Goal: Task Accomplishment & Management: Manage account settings

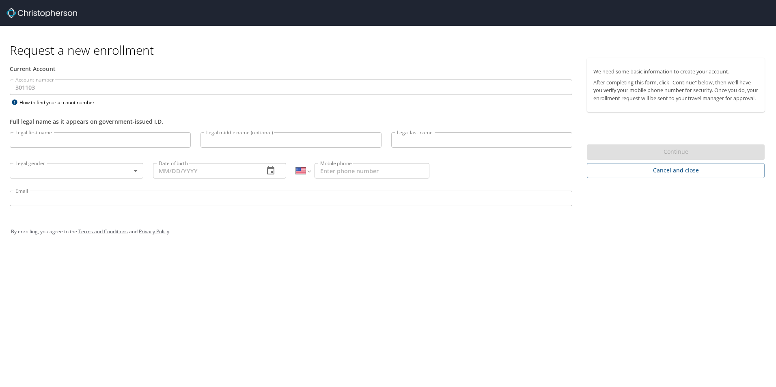
select select "US"
click at [63, 140] on input "Legal first name" at bounding box center [100, 139] width 181 height 15
type input "[PERSON_NAME]"
type input "Madden"
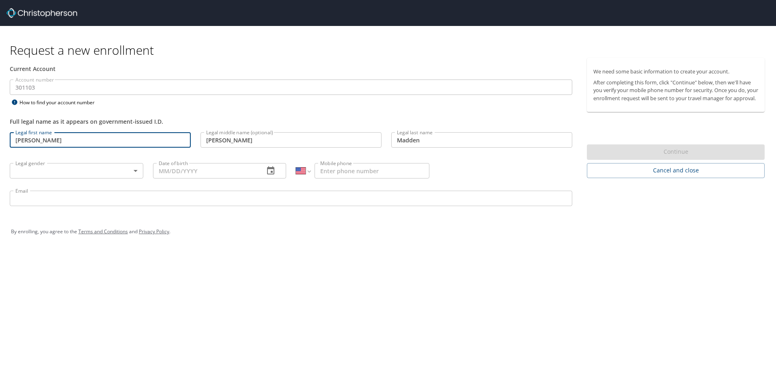
type input "12/03/1963"
type input "1 (509) 832-8260"
type input "tmadden@riverpointfarms.com"
click at [78, 170] on body "Request a new enrollment Current Account Account number 301103 Account number H…" at bounding box center [388, 193] width 776 height 387
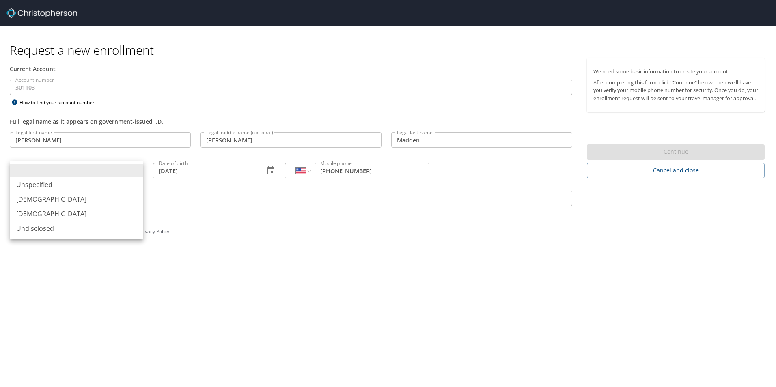
click at [39, 195] on li "Male" at bounding box center [77, 199] width 134 height 15
type input "Male"
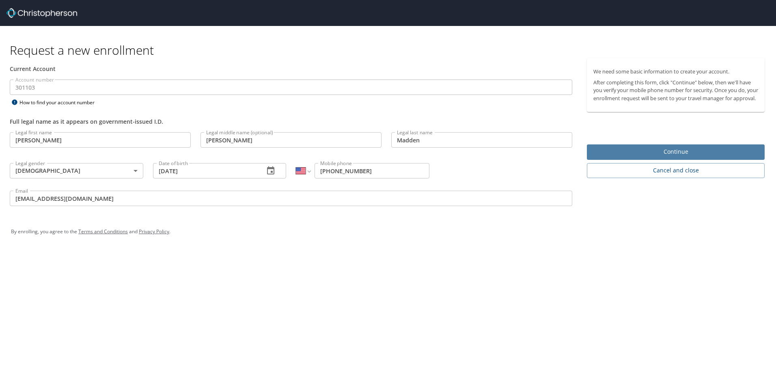
click at [683, 157] on span "Continue" at bounding box center [676, 152] width 165 height 10
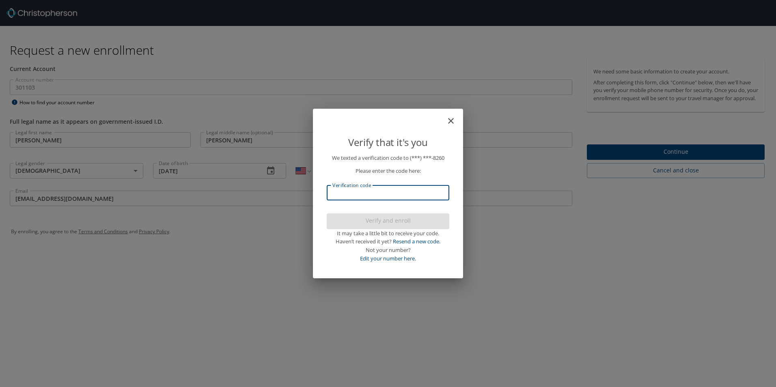
click at [402, 192] on input "Verification code" at bounding box center [388, 192] width 123 height 15
type input "557112"
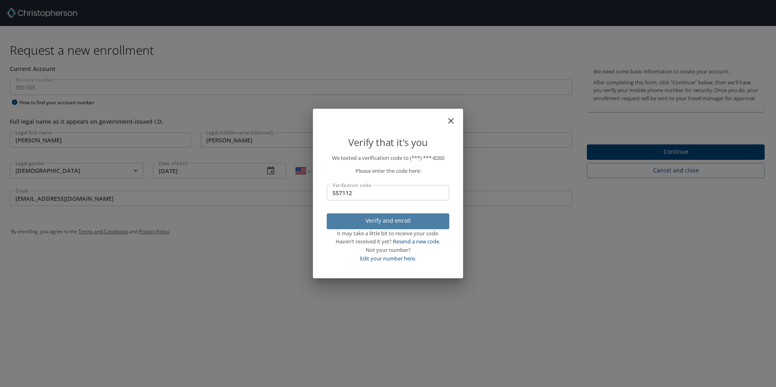
click at [402, 220] on span "Verify and enroll" at bounding box center [388, 221] width 110 height 10
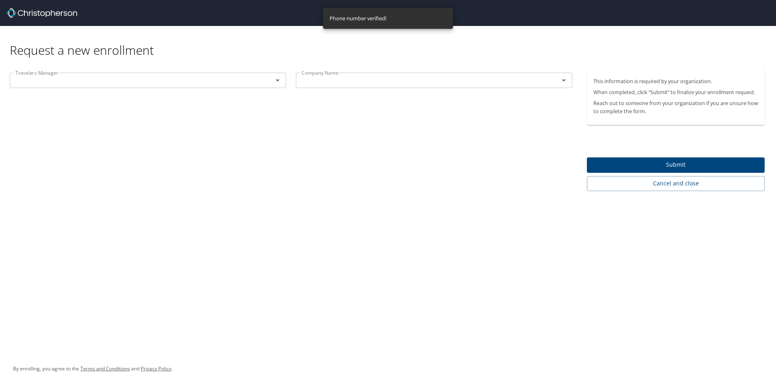
click at [267, 80] on div at bounding box center [271, 80] width 21 height 11
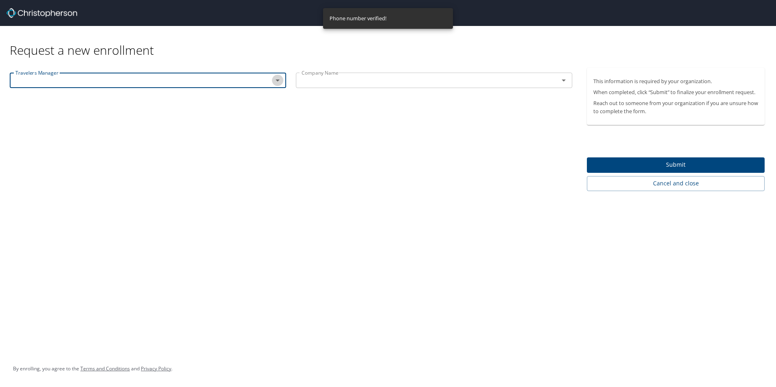
click at [278, 78] on icon "Open" at bounding box center [278, 81] width 10 height 10
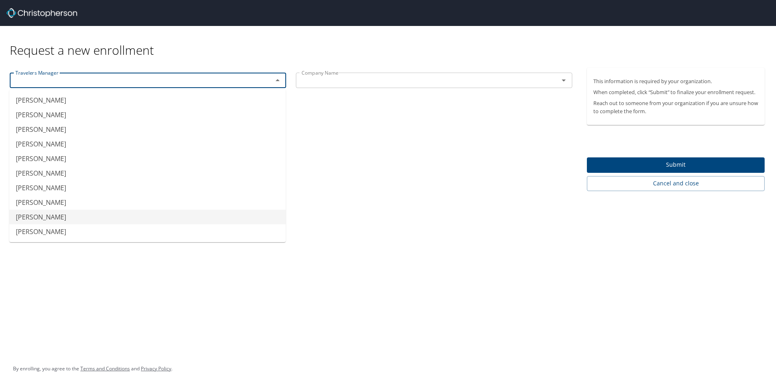
click at [54, 216] on li "Patrick Tolman" at bounding box center [147, 217] width 276 height 15
type input "Patrick Tolman"
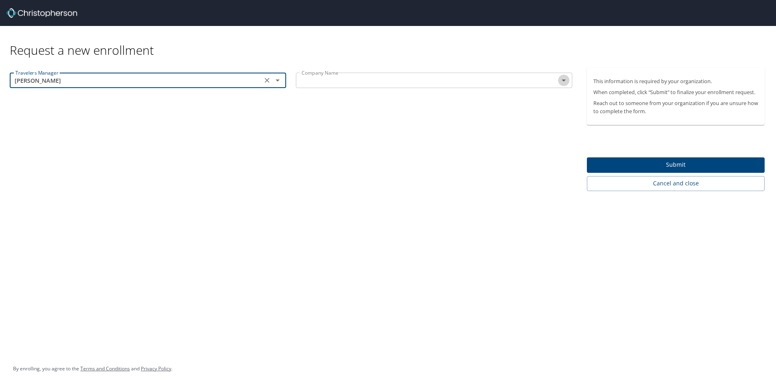
click at [560, 78] on icon "Open" at bounding box center [564, 81] width 10 height 10
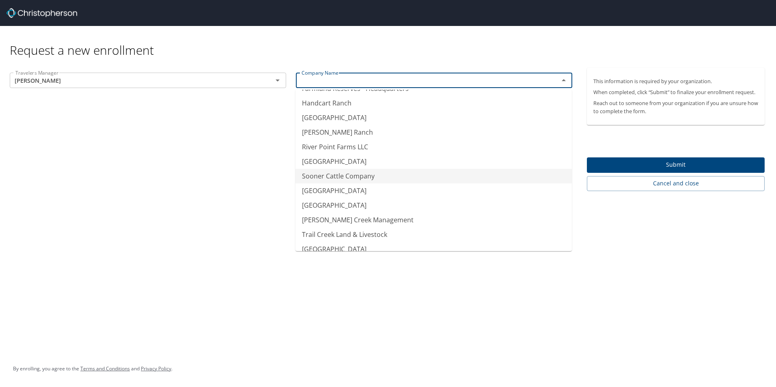
scroll to position [203, 0]
click at [336, 145] on li "River Point Farms LLC" at bounding box center [434, 145] width 276 height 15
type input "River Point Farms LLC"
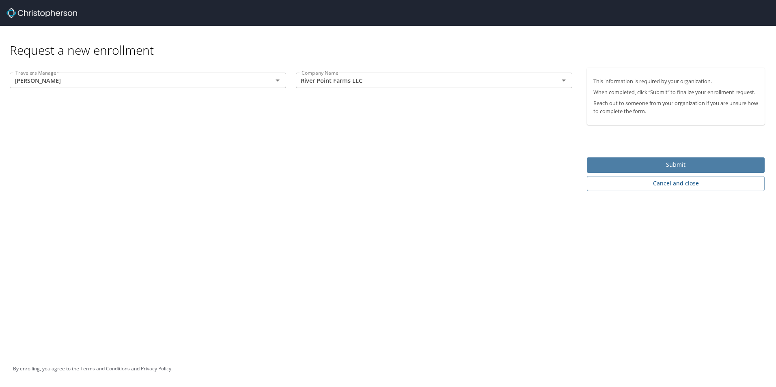
click at [666, 165] on span "Submit" at bounding box center [676, 165] width 165 height 10
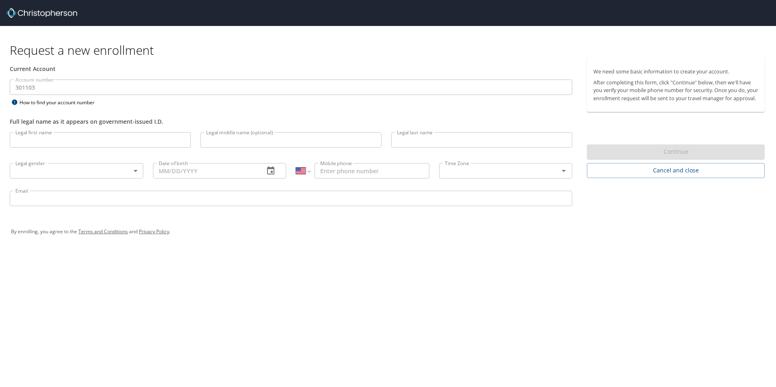
select select "US"
click at [55, 142] on input "Legal first name" at bounding box center [100, 139] width 181 height 15
type input "[PERSON_NAME]"
type input "Madden"
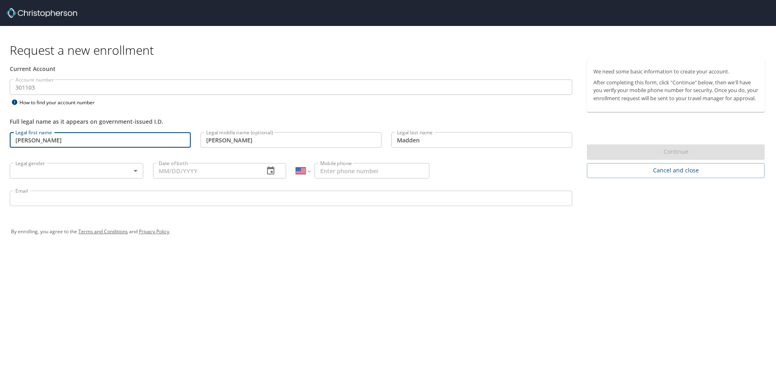
type input "12/03/1963"
type input "1 (509) 832-8260"
type input "tmadden@riverpointfarms.com"
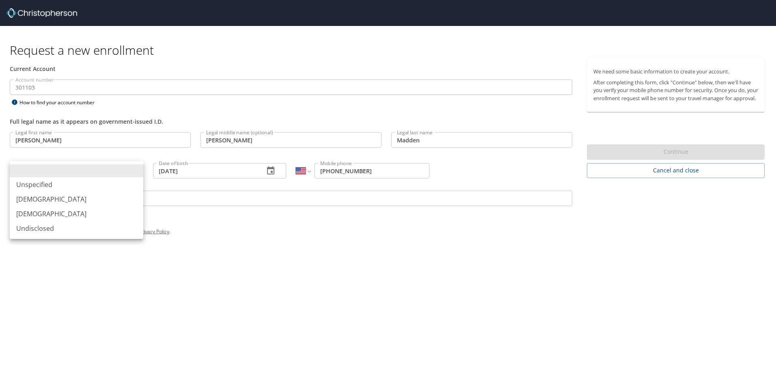
click at [98, 174] on body "Request a new enrollment Current Account Account number 301103 Account number H…" at bounding box center [388, 193] width 776 height 387
click at [32, 198] on li "Male" at bounding box center [77, 199] width 134 height 15
type input "Male"
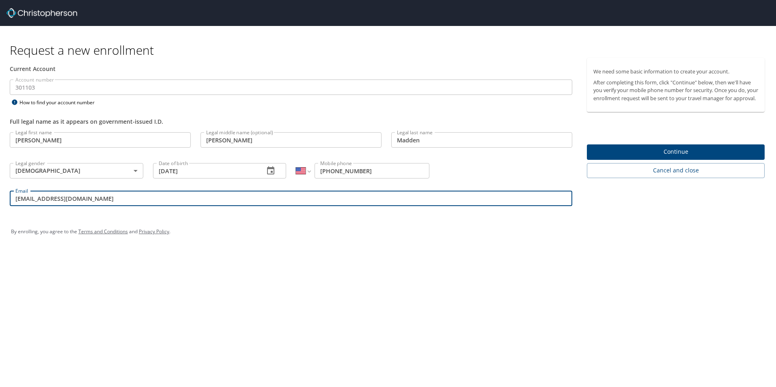
click at [86, 196] on input "tmadden@riverpointfarms.com" at bounding box center [291, 198] width 563 height 15
type input "tmadden@agreserves.com"
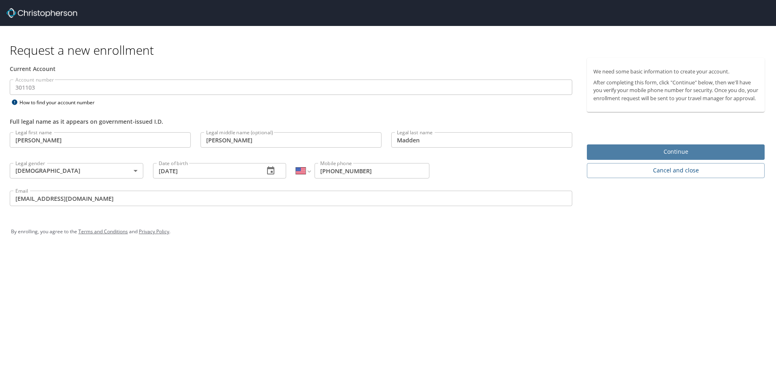
click at [673, 155] on span "Continue" at bounding box center [676, 152] width 165 height 10
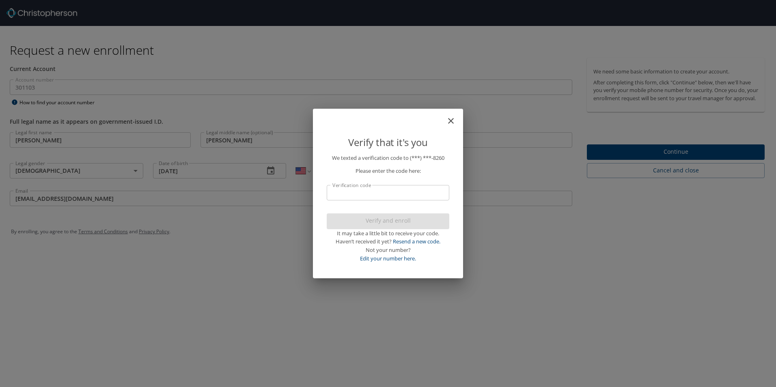
click at [385, 193] on input "Verification code" at bounding box center [388, 192] width 123 height 15
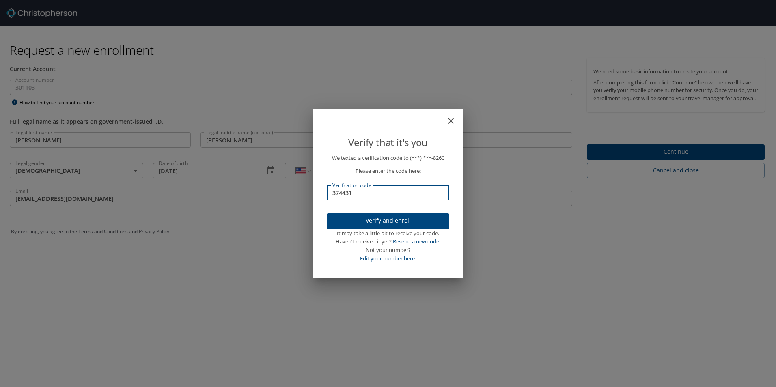
type input "374431"
click at [385, 217] on span "Verify and enroll" at bounding box center [388, 221] width 110 height 10
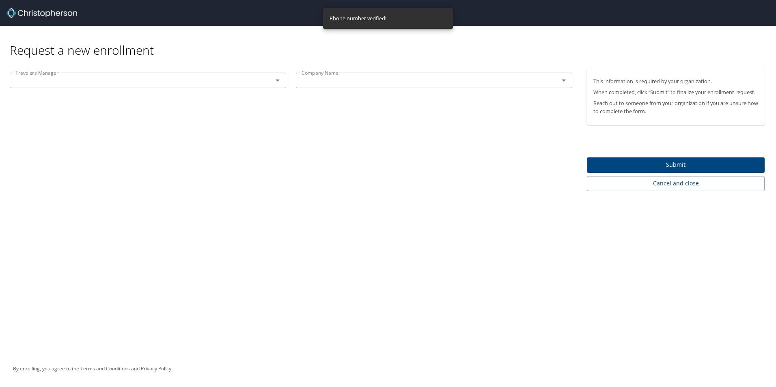
click at [268, 81] on div at bounding box center [271, 80] width 21 height 11
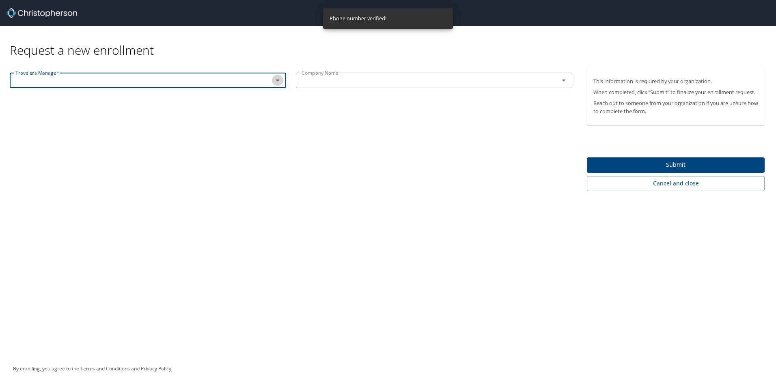
click at [281, 78] on icon "Open" at bounding box center [278, 81] width 10 height 10
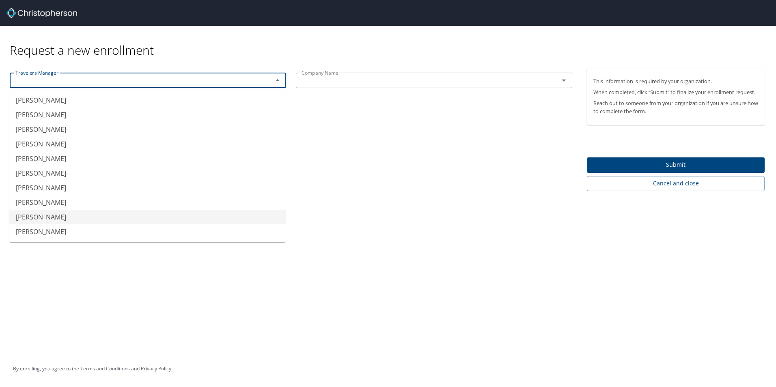
click at [53, 216] on li "Patrick Tolman" at bounding box center [147, 217] width 276 height 15
type input "Patrick Tolman"
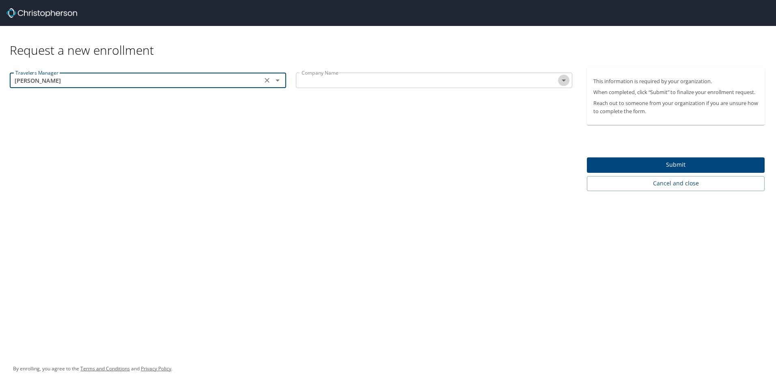
click at [565, 80] on icon "Open" at bounding box center [564, 81] width 4 height 2
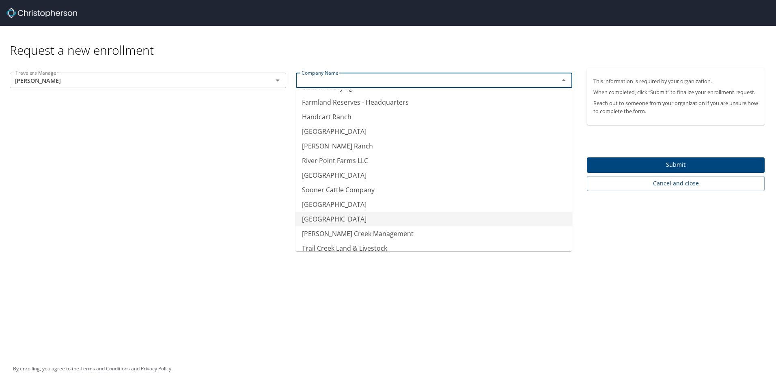
scroll to position [162, 0]
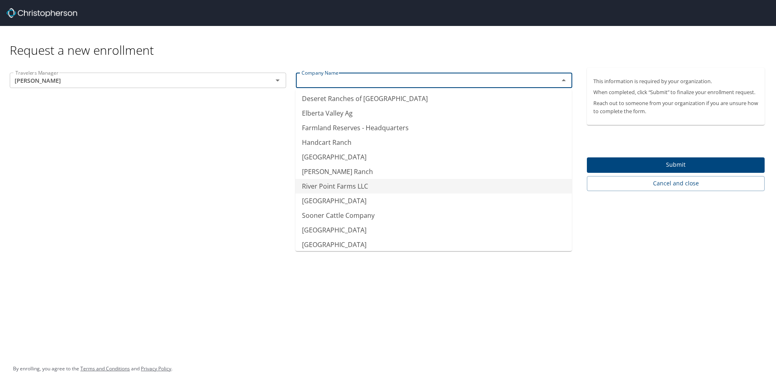
click at [347, 186] on li "River Point Farms LLC" at bounding box center [434, 186] width 276 height 15
type input "River Point Farms LLC"
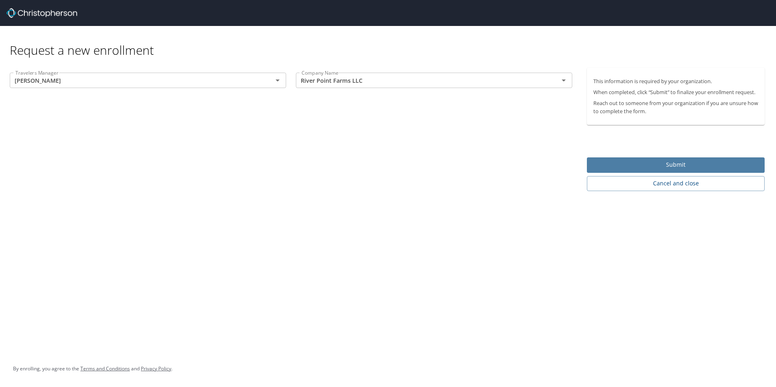
click at [682, 162] on span "Submit" at bounding box center [676, 165] width 165 height 10
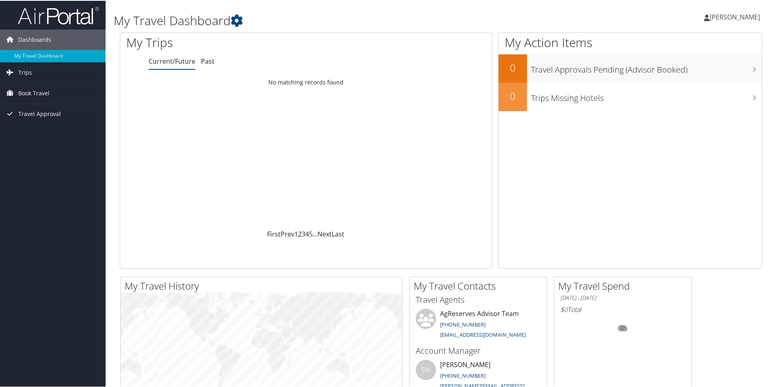
click at [723, 15] on span "Timothy Madden" at bounding box center [735, 16] width 50 height 9
click at [688, 71] on link "View Travel Profile" at bounding box center [713, 72] width 91 height 14
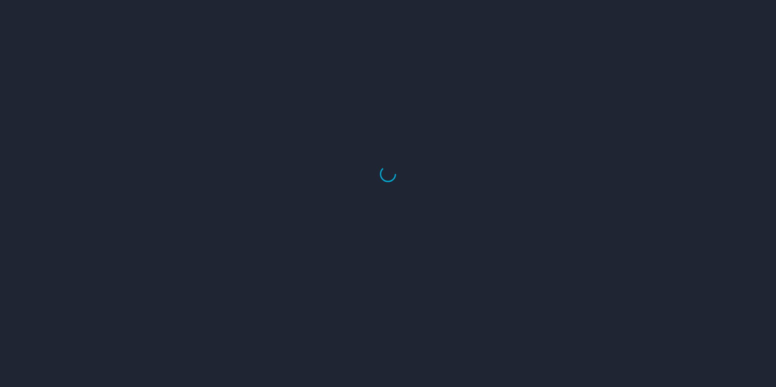
select select "US"
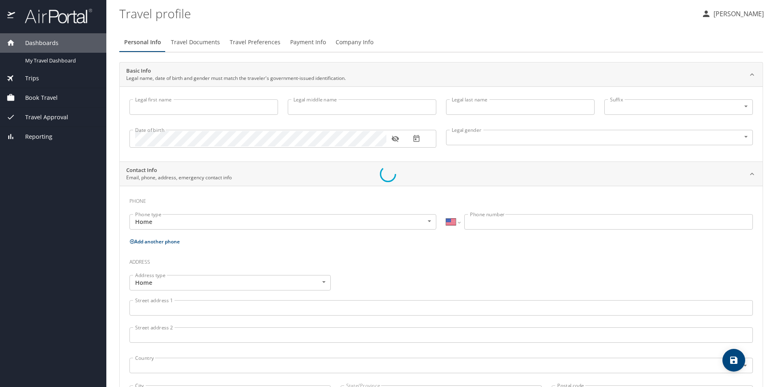
select select "US"
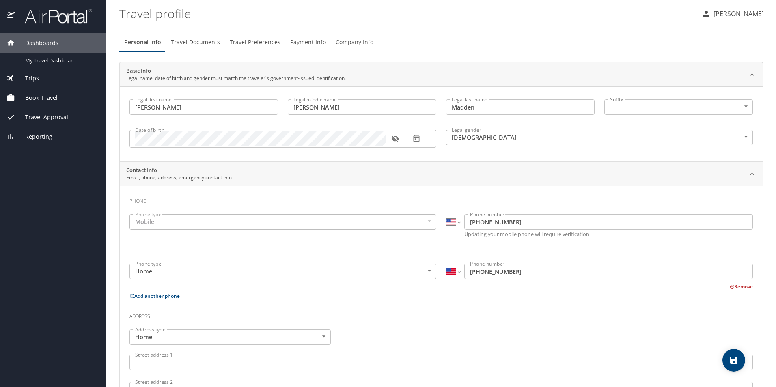
type input "[PERSON_NAME]"
type input "Madden"
type input "[DEMOGRAPHIC_DATA]"
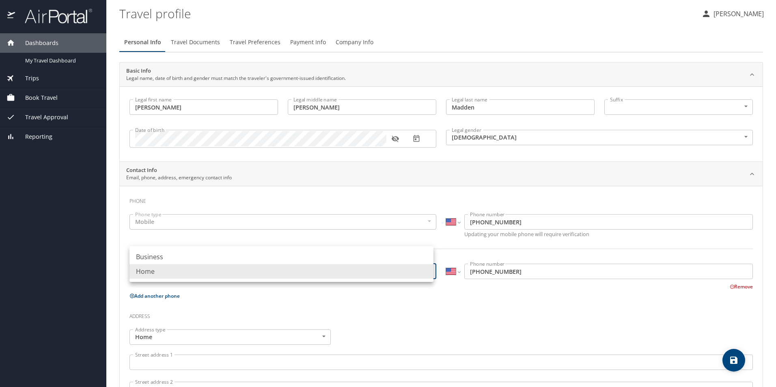
click at [425, 270] on body "Dashboards My Travel Dashboard Trips Current / Future Trips Past Trips Trips Mi…" at bounding box center [388, 193] width 776 height 387
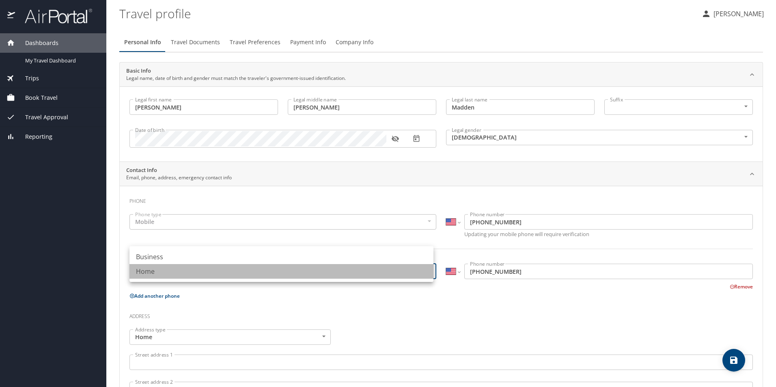
click at [425, 270] on li "Home" at bounding box center [282, 271] width 304 height 15
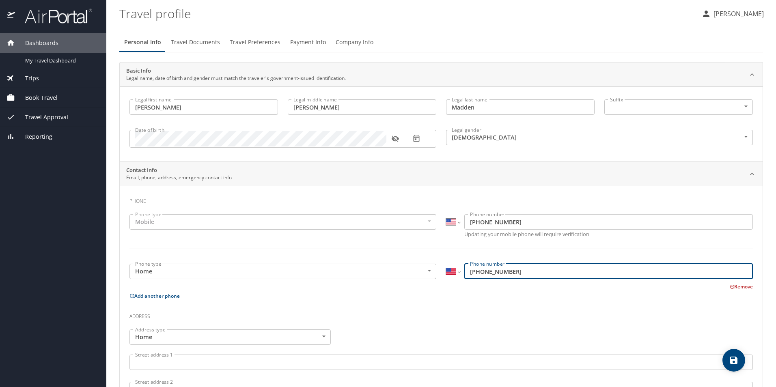
drag, startPoint x: 512, startPoint y: 274, endPoint x: 423, endPoint y: 267, distance: 89.2
click at [423, 267] on div "Phone type Home Home Phone type International Afghanistan Åland Islands Albania…" at bounding box center [441, 275] width 633 height 32
type input "(509) 961-1397"
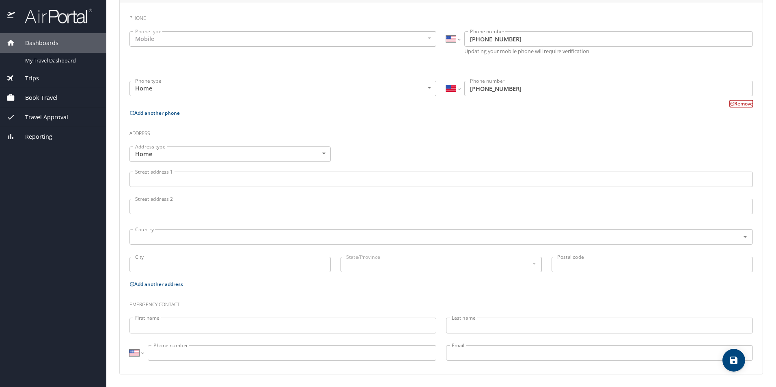
scroll to position [183, 0]
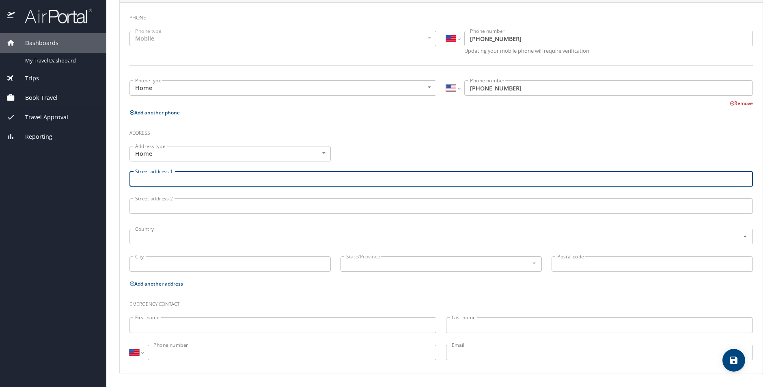
click at [216, 176] on input "Street address 1" at bounding box center [442, 178] width 624 height 15
type input "1209B Westbrook Loop"
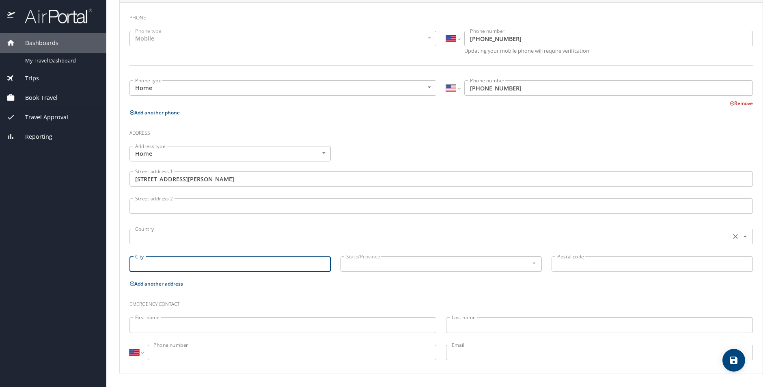
click at [235, 237] on input "text" at bounding box center [429, 236] width 595 height 11
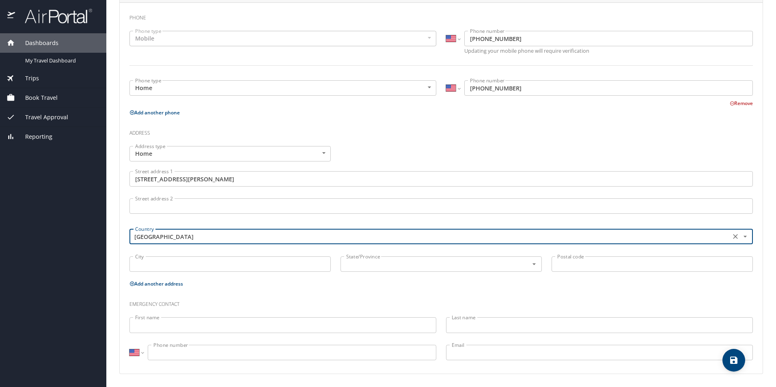
type input "United States of America"
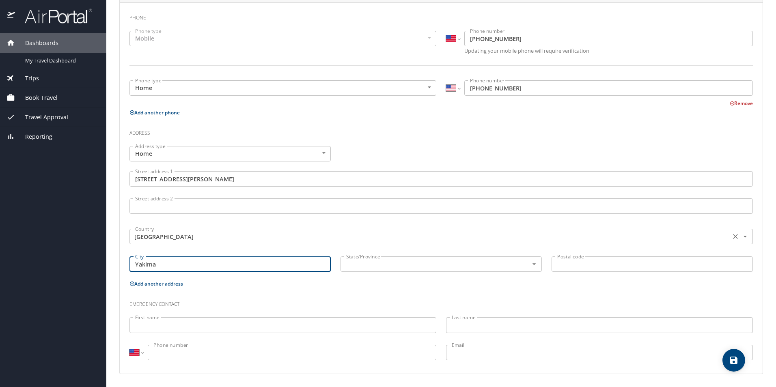
type input "Yakima"
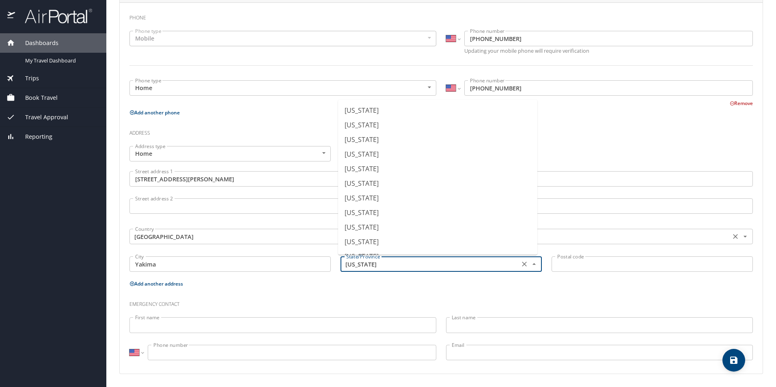
scroll to position [551, 0]
type input "Washington"
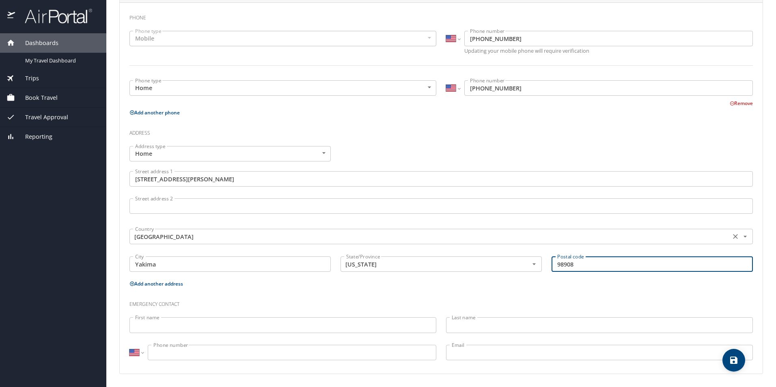
type input "98908"
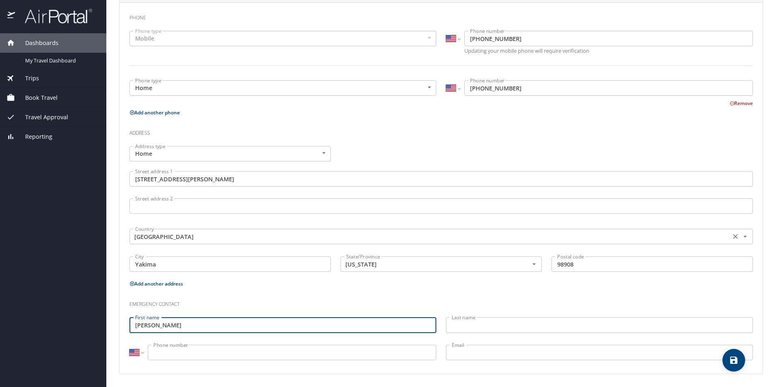
type input "Stephanie"
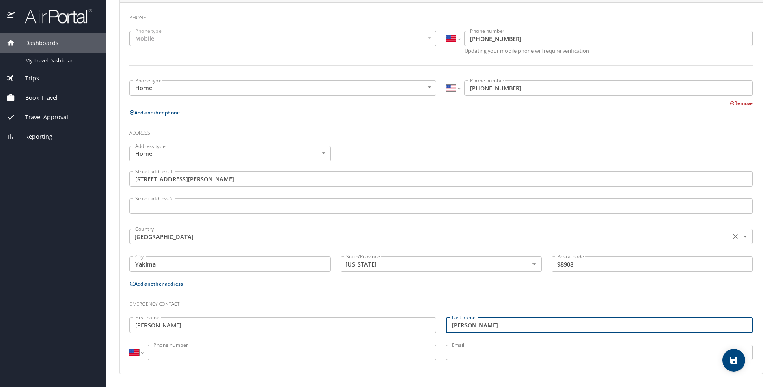
type input "Kocer"
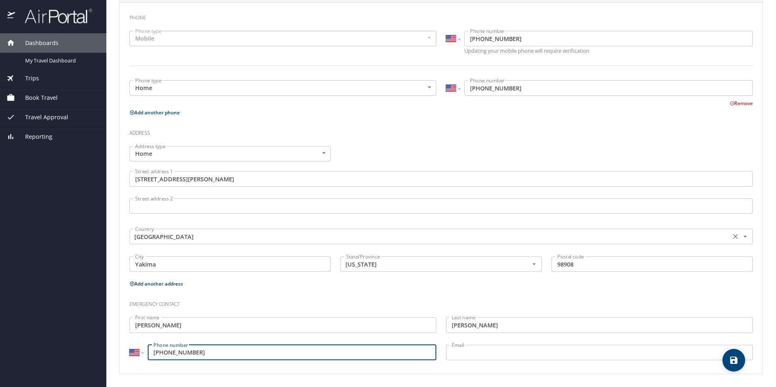
type input "(775) 225-2346"
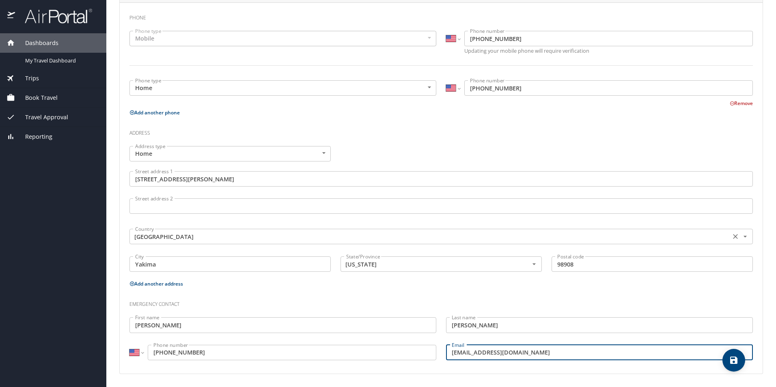
type input "stephanie_jo@yahoo.com"
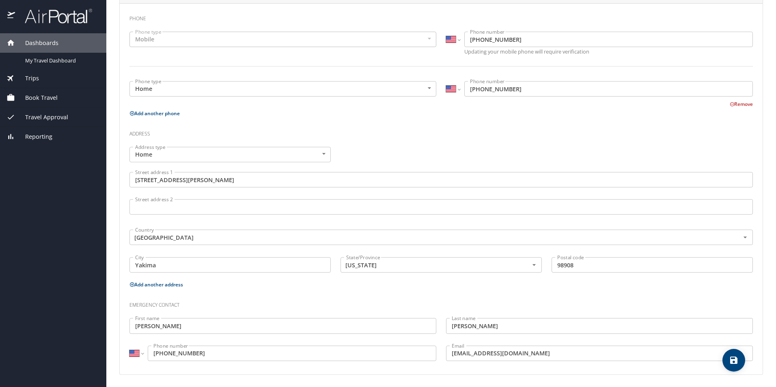
scroll to position [183, 0]
click at [735, 360] on icon "save" at bounding box center [733, 360] width 7 height 7
select select "US"
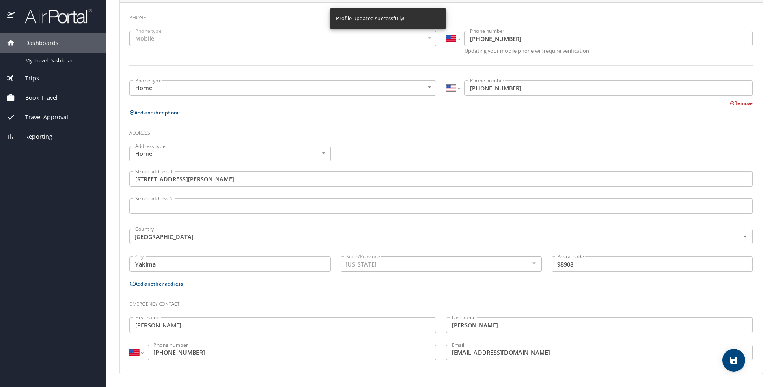
select select "US"
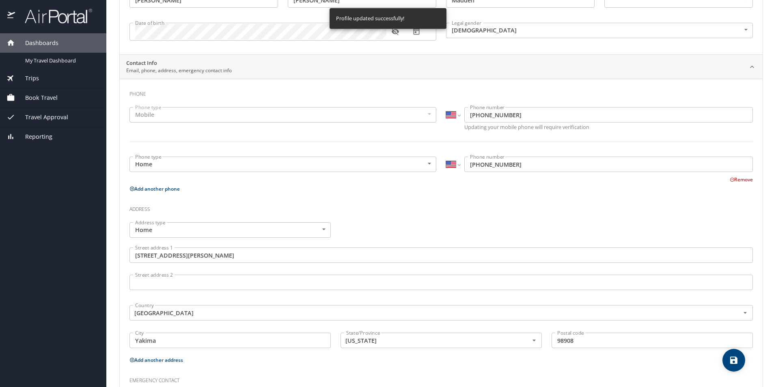
scroll to position [0, 0]
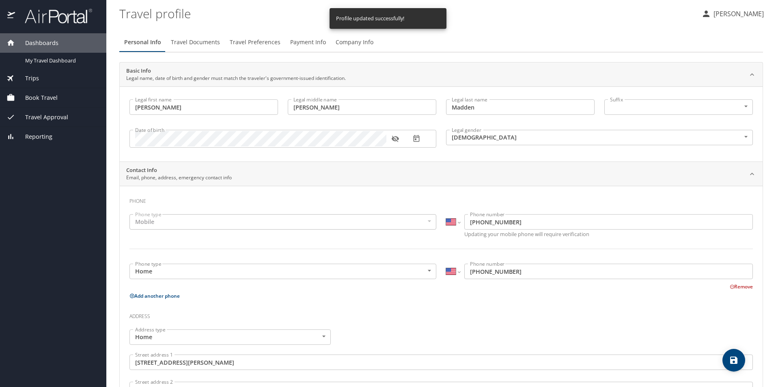
click at [188, 41] on span "Travel Documents" at bounding box center [195, 42] width 49 height 10
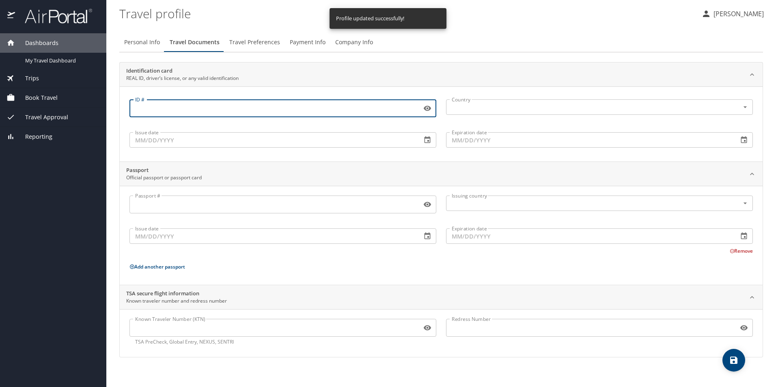
click at [192, 111] on input "ID #" at bounding box center [274, 108] width 289 height 15
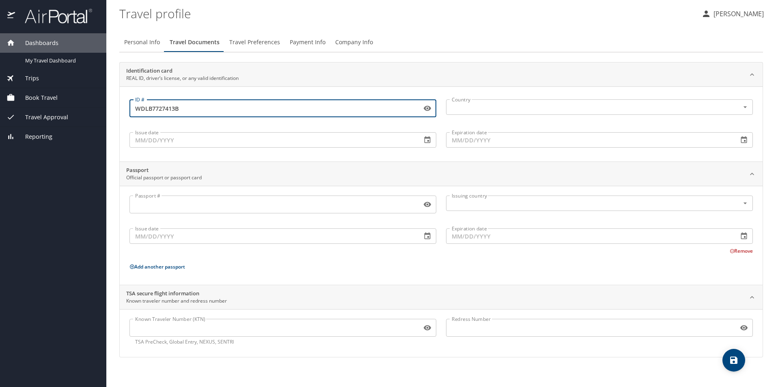
type input "WDLB7727413B"
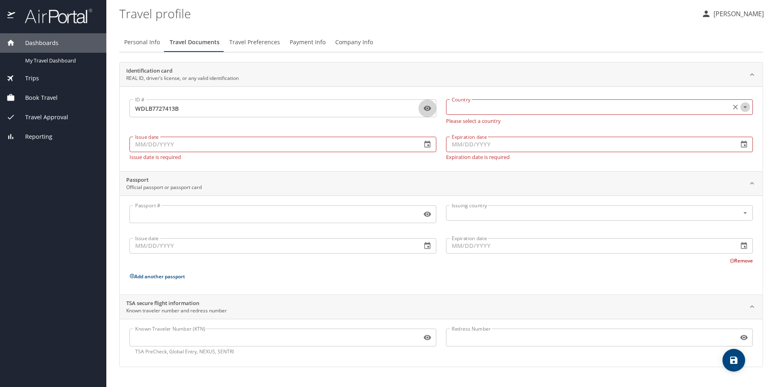
click at [747, 107] on icon "Open" at bounding box center [745, 107] width 3 height 2
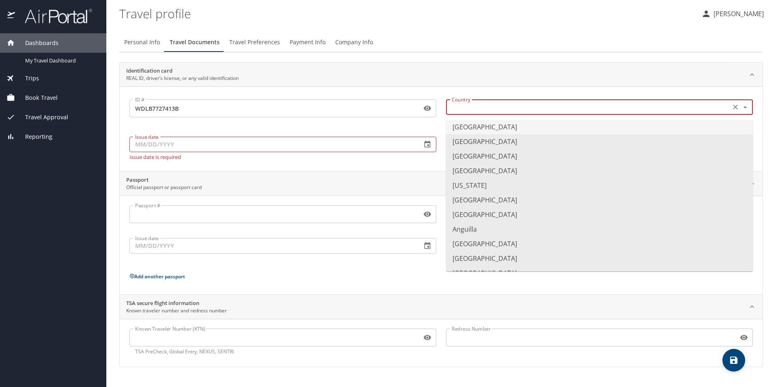
click at [523, 126] on li "United States of America" at bounding box center [599, 127] width 307 height 15
type input "United States of America"
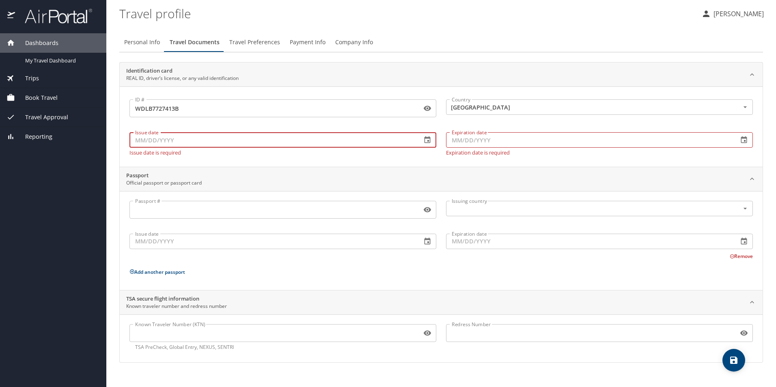
click at [218, 139] on input "Issue date" at bounding box center [273, 139] width 286 height 15
type input "11/04/2024"
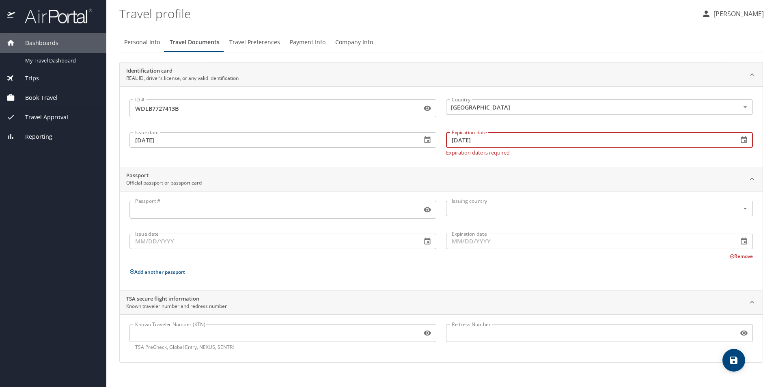
type input "12/03/2032"
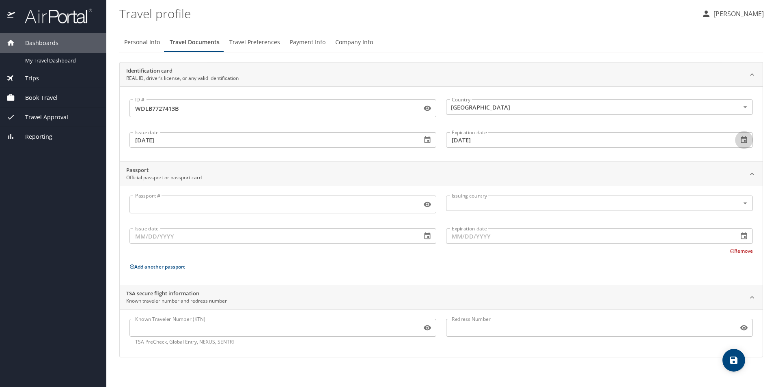
click at [218, 208] on input "Passport #" at bounding box center [274, 204] width 289 height 15
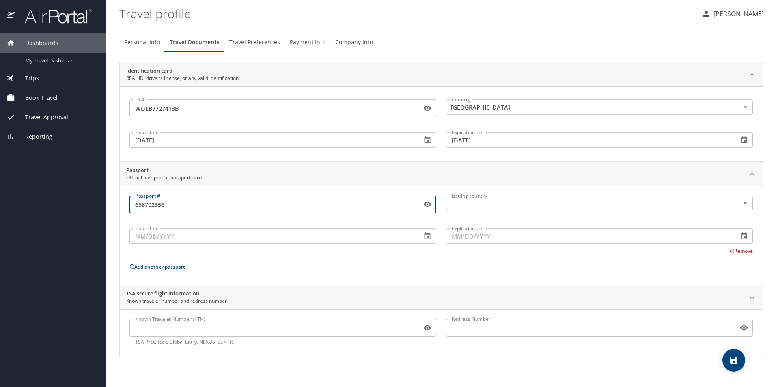
type input "658702356"
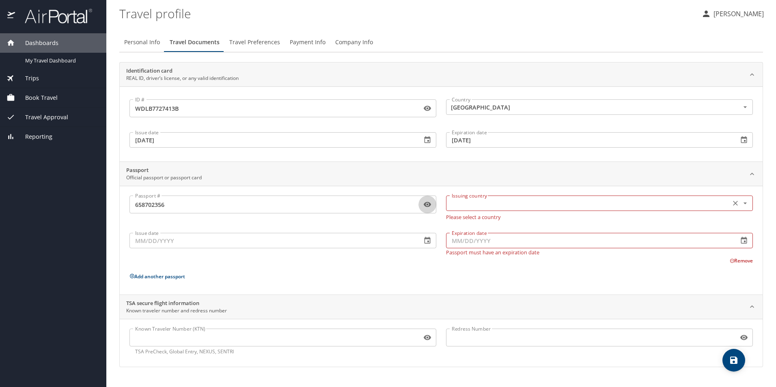
click at [519, 205] on input "text" at bounding box center [588, 203] width 278 height 11
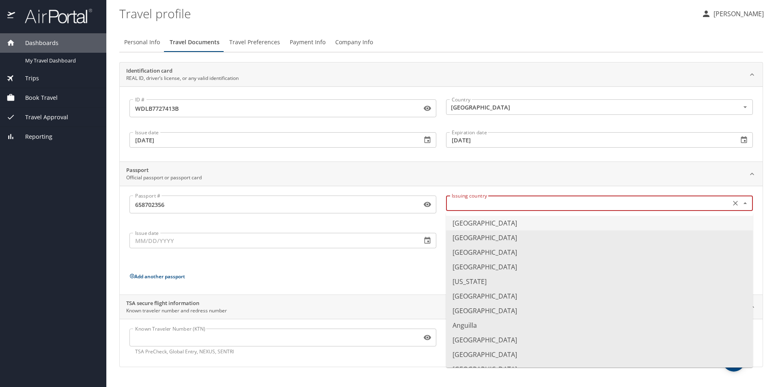
click at [501, 224] on li "United States of America" at bounding box center [599, 223] width 307 height 15
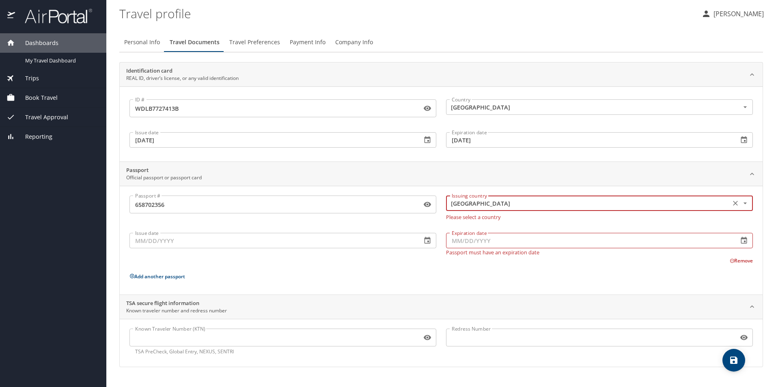
type input "United States of America"
click at [203, 243] on input "Issue date" at bounding box center [273, 240] width 286 height 15
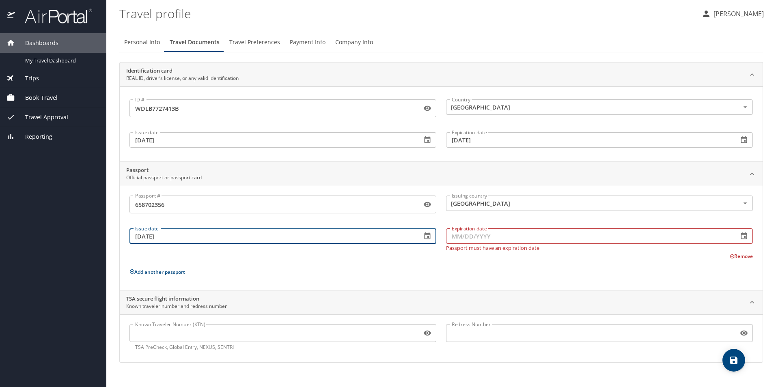
type input "03/04/2020"
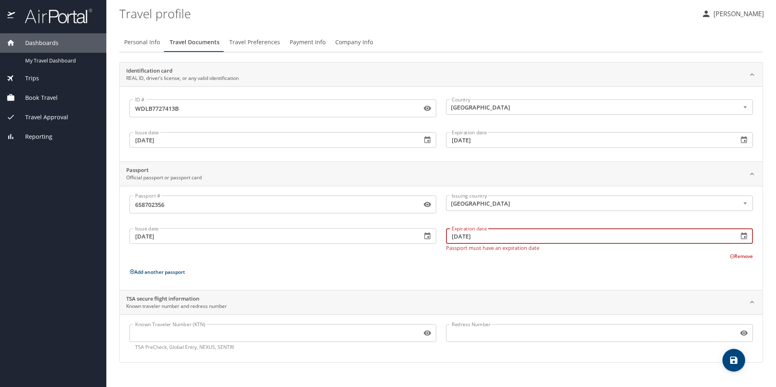
type input "03/03/2030"
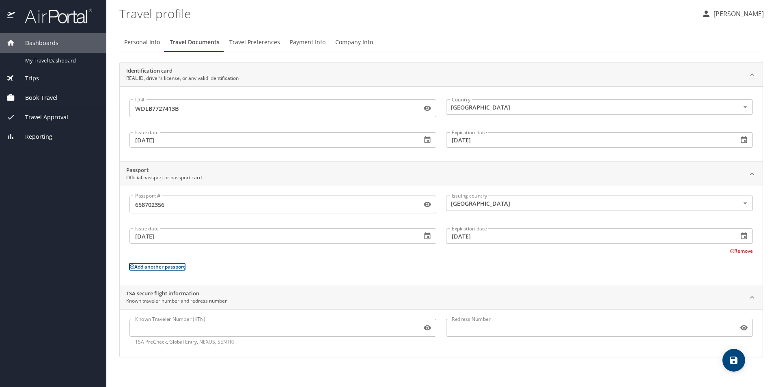
click at [209, 323] on input "Known Traveler Number (KTN)" at bounding box center [274, 327] width 289 height 15
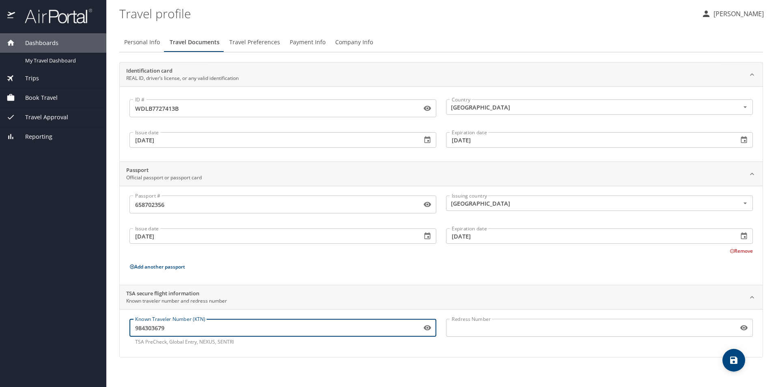
type input "984303679"
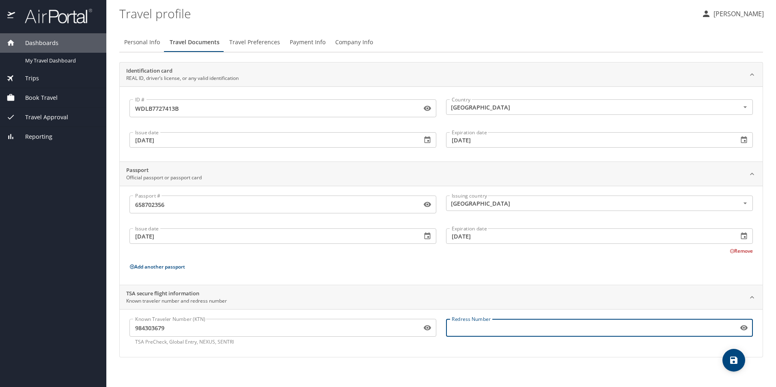
click at [525, 330] on input "Redress Number" at bounding box center [590, 327] width 289 height 15
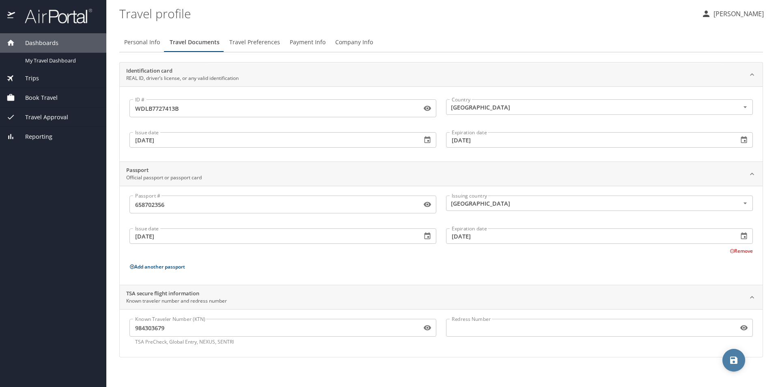
click at [733, 356] on icon "save" at bounding box center [734, 361] width 10 height 10
click at [250, 41] on span "Travel Preferences" at bounding box center [254, 42] width 51 height 10
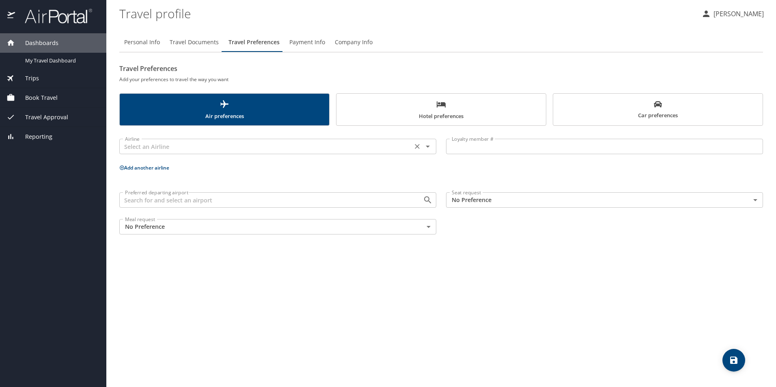
click at [425, 144] on icon "Open" at bounding box center [428, 147] width 10 height 10
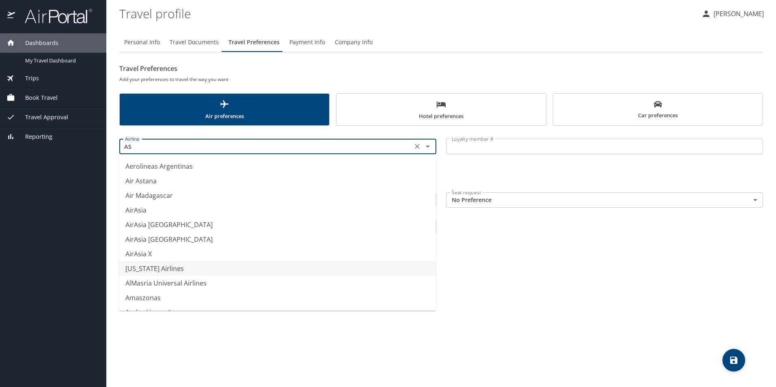
click at [156, 265] on li "Alaska Airlines" at bounding box center [277, 268] width 317 height 15
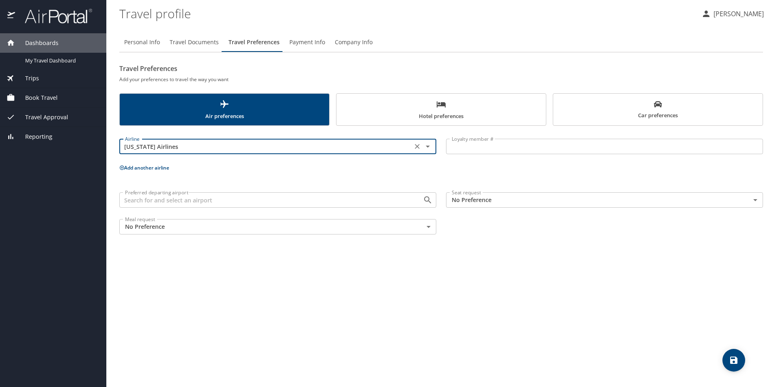
type input "Alaska Airlines"
click at [485, 148] on input "Loyalty member #" at bounding box center [604, 146] width 317 height 15
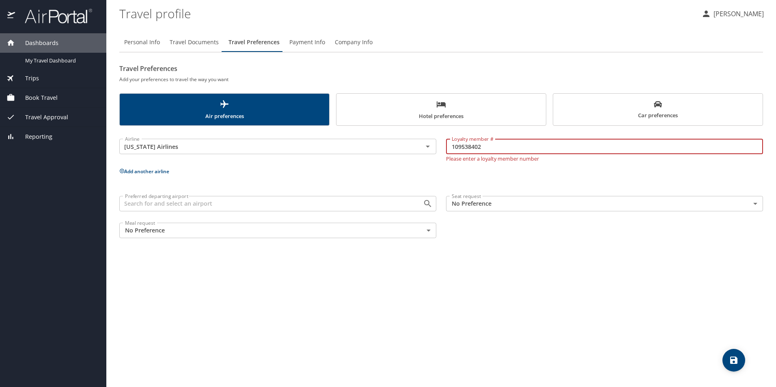
type input "109538402"
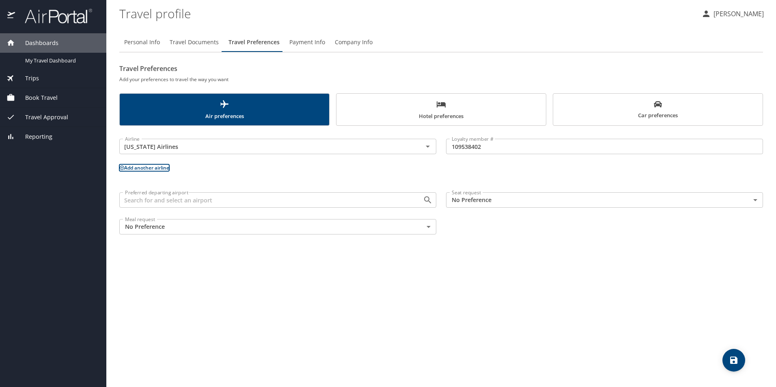
click at [516, 199] on body "Dashboards My Travel Dashboard Trips Current / Future Trips Past Trips Trips Mi…" at bounding box center [388, 193] width 776 height 387
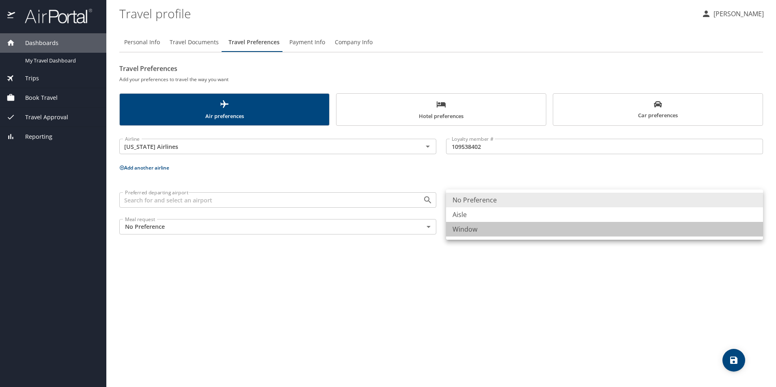
click at [471, 225] on li "Window" at bounding box center [604, 229] width 317 height 15
type input "Window"
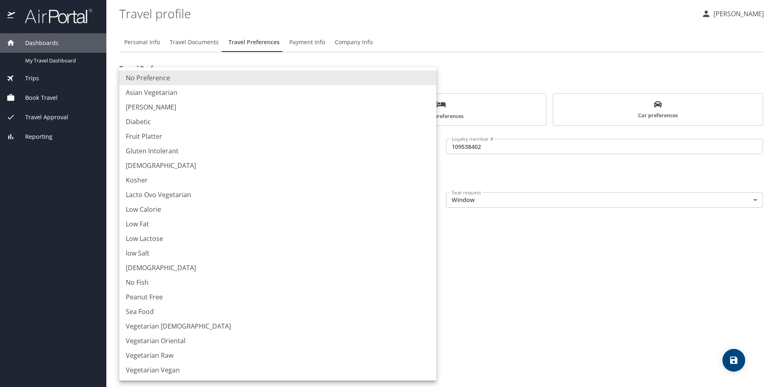
click at [192, 227] on body "Dashboards My Travel Dashboard Trips Current / Future Trips Past Trips Trips Mi…" at bounding box center [388, 193] width 776 height 387
click at [524, 267] on div at bounding box center [388, 193] width 776 height 387
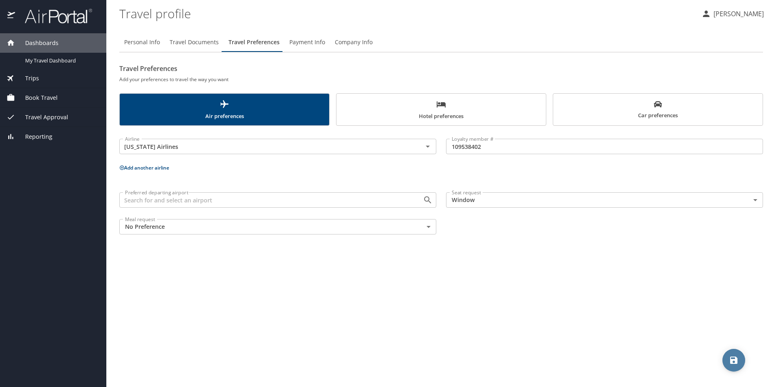
click at [735, 359] on icon "save" at bounding box center [733, 360] width 7 height 7
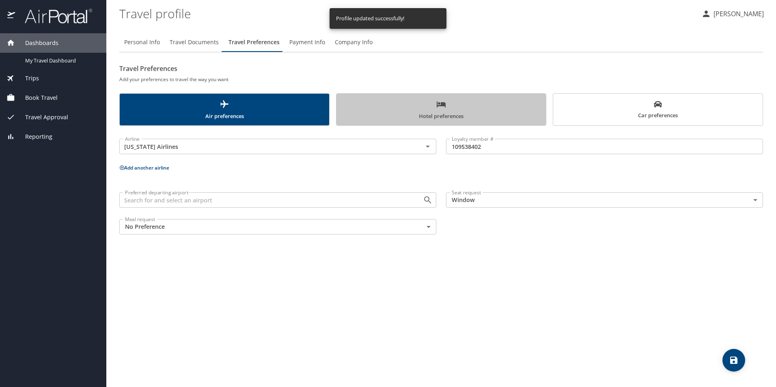
click at [434, 109] on span "Hotel preferences" at bounding box center [441, 110] width 200 height 22
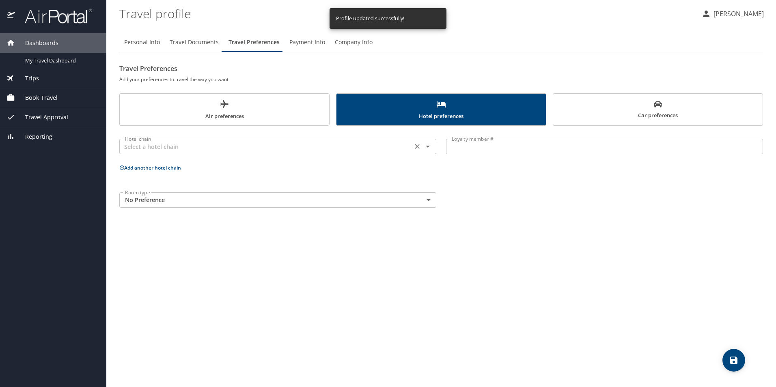
click at [428, 145] on icon "Open" at bounding box center [428, 147] width 10 height 10
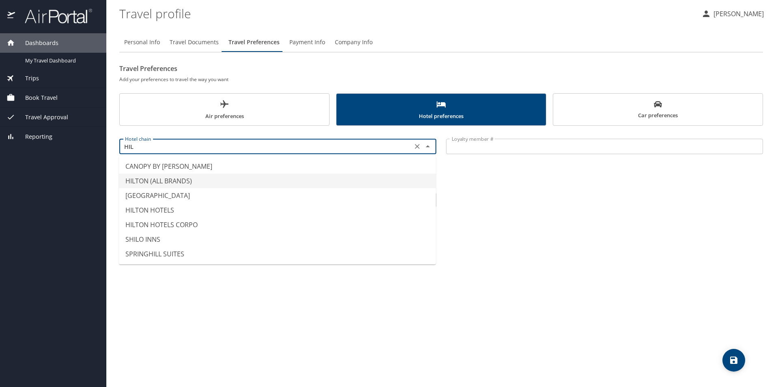
click at [183, 181] on li "HILTON (ALL BRANDS)" at bounding box center [277, 181] width 317 height 15
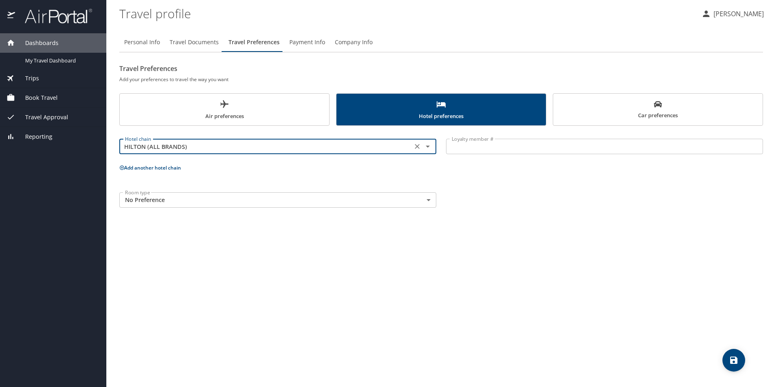
type input "HILTON (ALL BRANDS)"
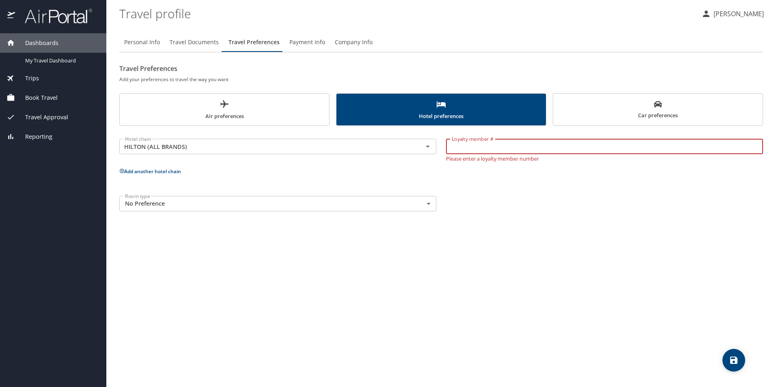
click at [478, 147] on input "Loyalty member #" at bounding box center [604, 146] width 317 height 15
type input "1053477103"
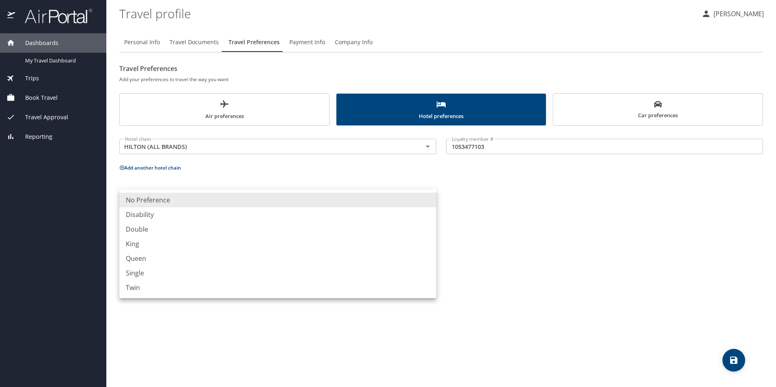
click at [372, 204] on body "Dashboards My Travel Dashboard Trips Current / Future Trips Past Trips Trips Mi…" at bounding box center [388, 193] width 776 height 387
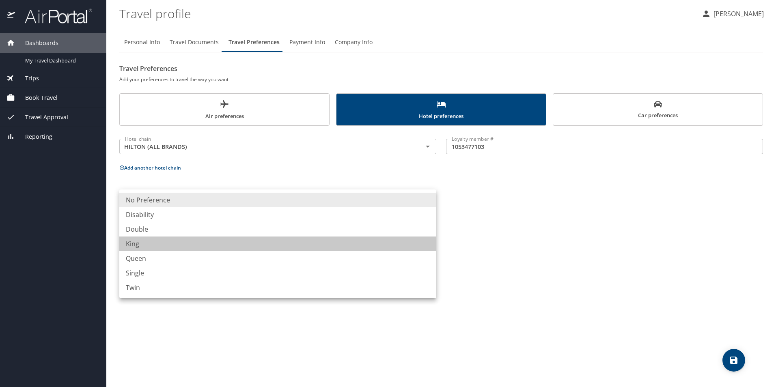
click at [150, 246] on li "King" at bounding box center [277, 244] width 317 height 15
type input "King"
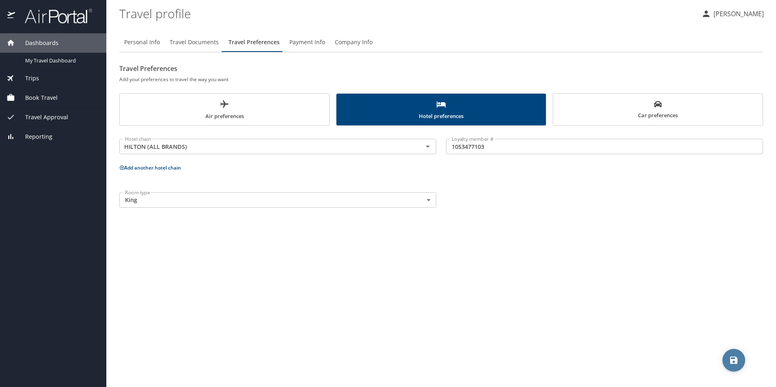
click at [728, 362] on span "save" at bounding box center [734, 361] width 23 height 10
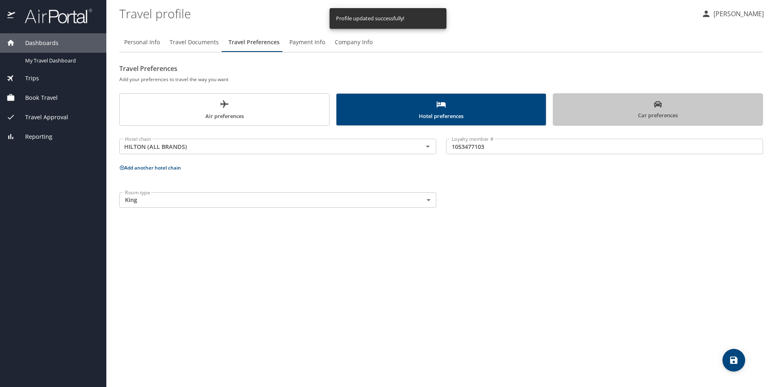
click at [646, 111] on span "Car preferences" at bounding box center [658, 110] width 200 height 20
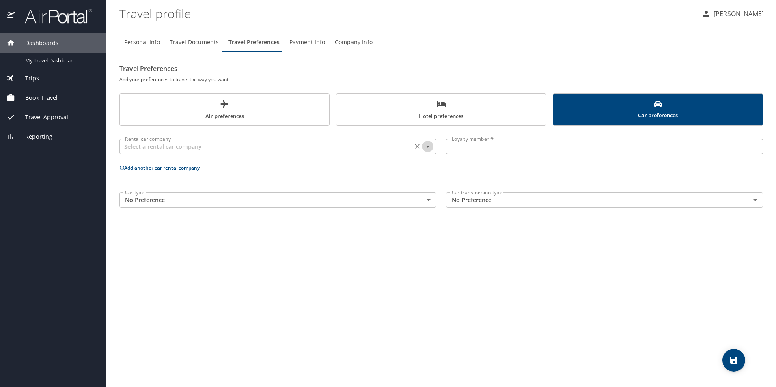
click at [431, 146] on icon "Open" at bounding box center [428, 147] width 10 height 10
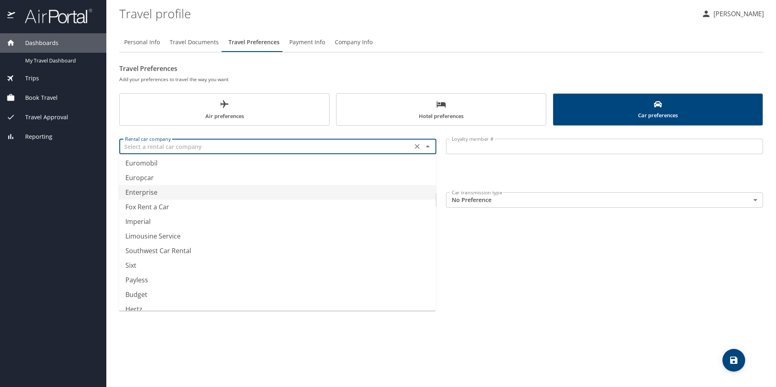
scroll to position [100, 0]
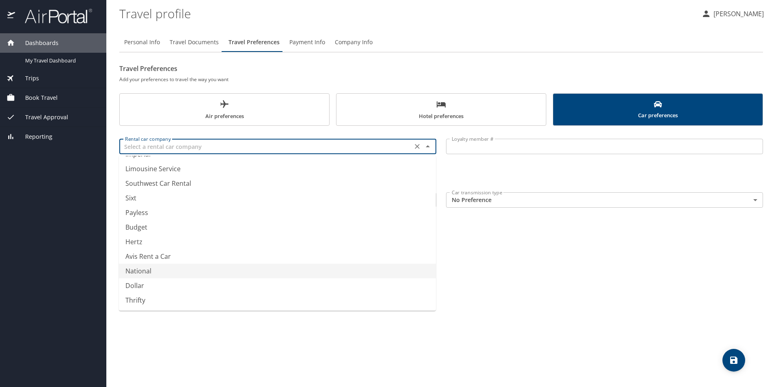
click at [146, 269] on li "National" at bounding box center [277, 271] width 317 height 15
type input "National"
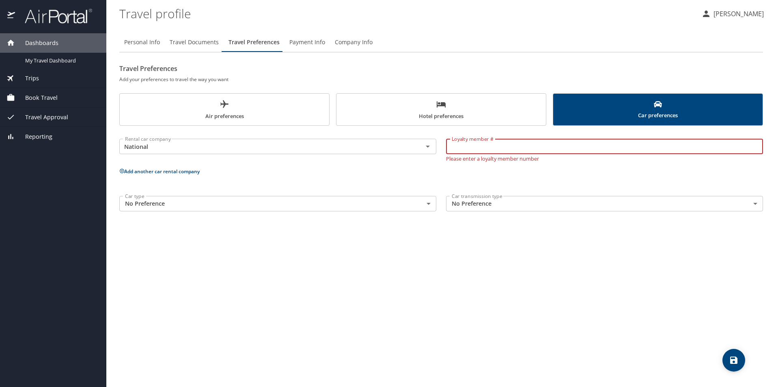
click at [490, 146] on input "Loyalty member #" at bounding box center [604, 146] width 317 height 15
type input "507478974"
click at [427, 205] on body "Dashboards My Travel Dashboard Trips Current / Future Trips Past Trips Trips Mi…" at bounding box center [388, 193] width 776 height 387
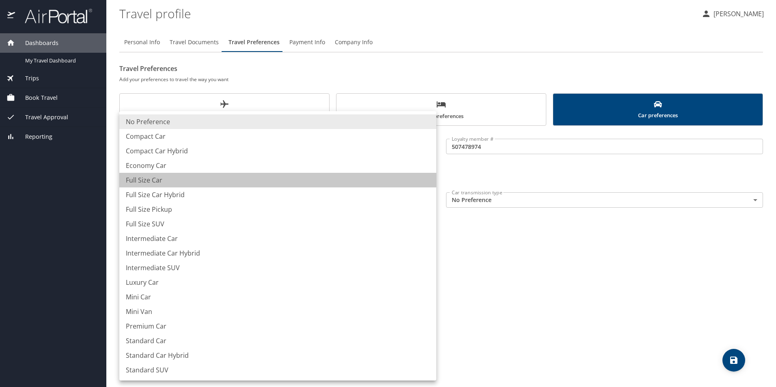
click at [147, 177] on li "Full Size Car" at bounding box center [277, 180] width 317 height 15
type input "FullSizeCar"
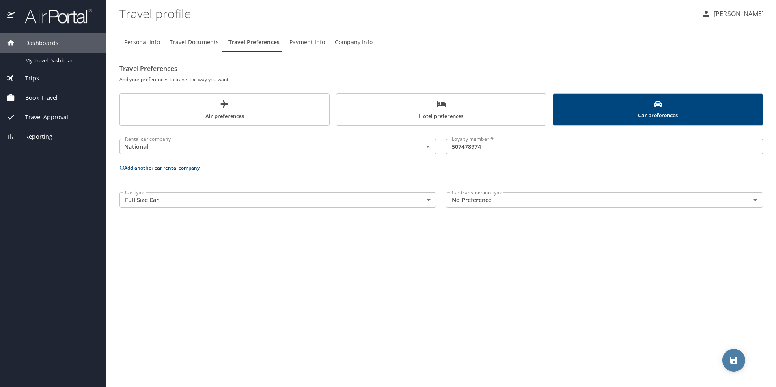
click at [738, 359] on icon "save" at bounding box center [734, 361] width 10 height 10
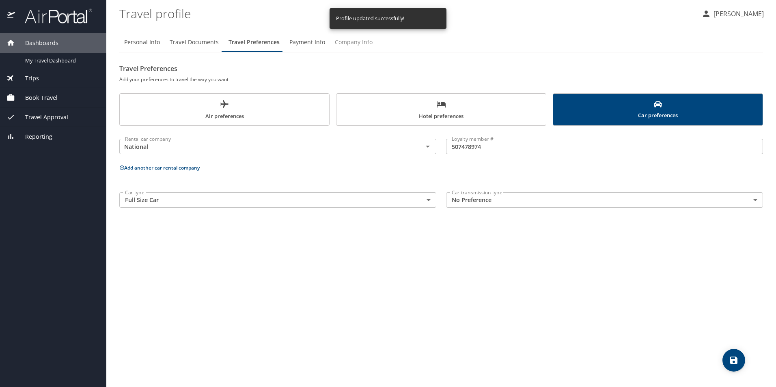
click at [354, 43] on span "Company Info" at bounding box center [354, 42] width 38 height 10
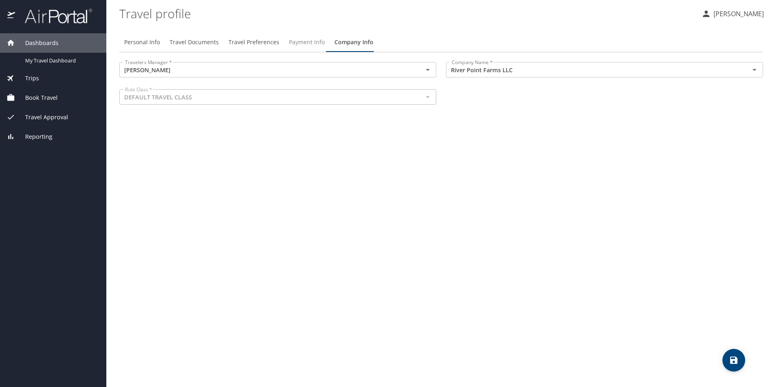
click at [306, 41] on span "Payment Info" at bounding box center [307, 42] width 36 height 10
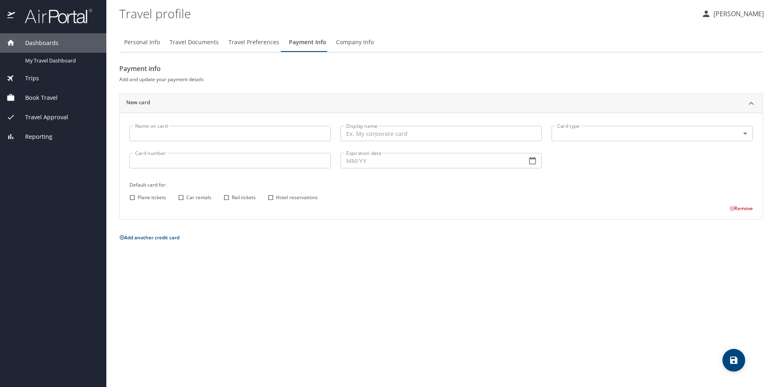
click at [51, 114] on span "Travel Approval" at bounding box center [41, 117] width 53 height 9
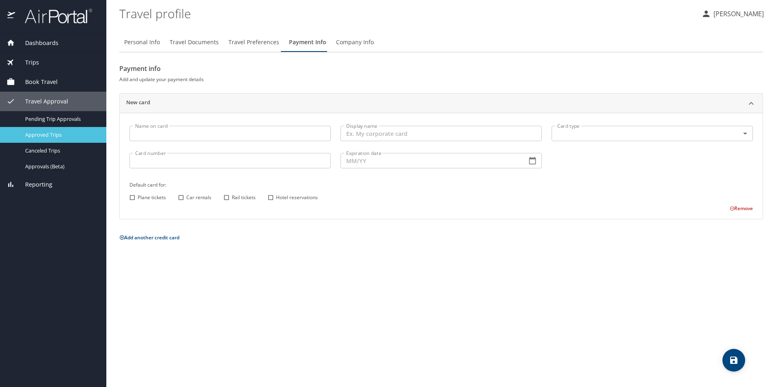
click at [49, 133] on span "Approved Trips" at bounding box center [60, 135] width 71 height 8
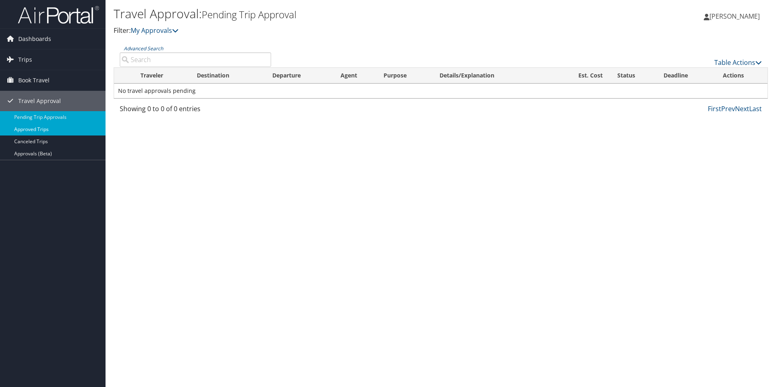
click at [27, 127] on link "Approved Trips" at bounding box center [53, 129] width 106 height 12
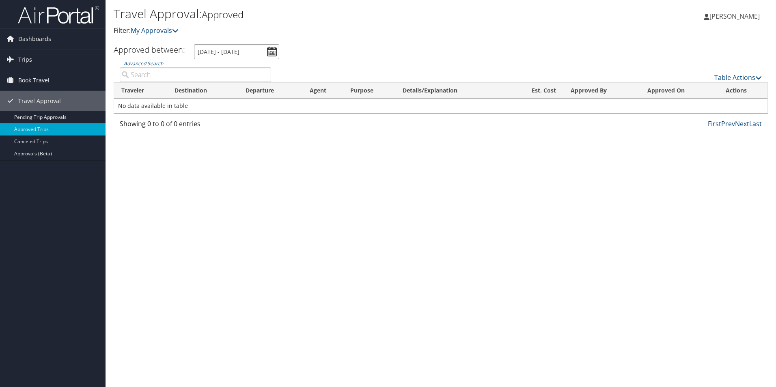
click at [271, 50] on input "[DATE] - [DATE]" at bounding box center [236, 51] width 85 height 15
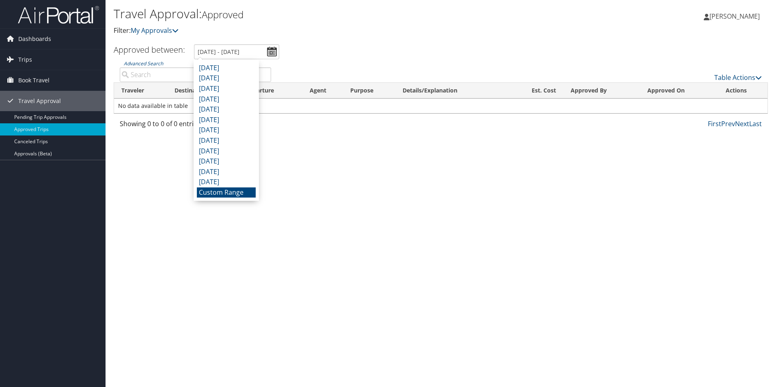
click at [367, 191] on div "Travel Approval: Approved Filter: My Approvals [PERSON_NAME] [PERSON_NAME] My S…" at bounding box center [441, 193] width 671 height 387
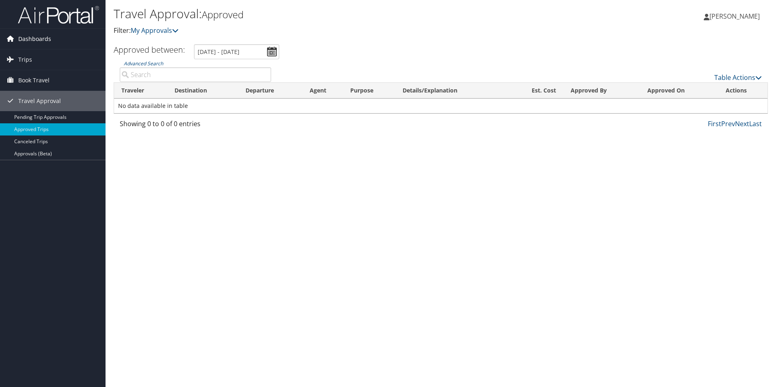
click at [35, 41] on span "Dashboards" at bounding box center [34, 39] width 33 height 20
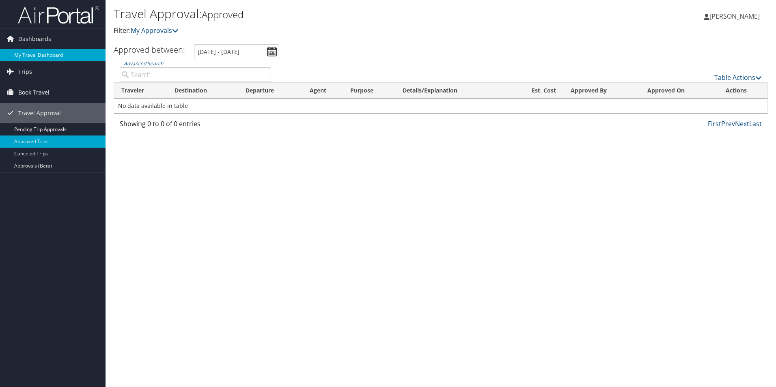
click at [41, 55] on link "My Travel Dashboard" at bounding box center [53, 55] width 106 height 12
